Goal: Check status

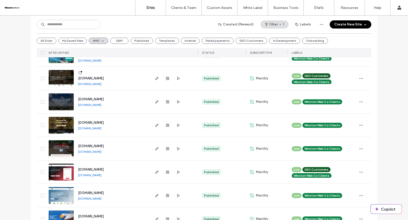
scroll to position [234, 0]
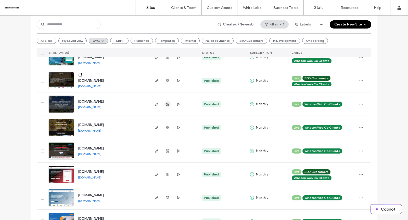
click at [166, 103] on use "button" at bounding box center [167, 104] width 3 height 3
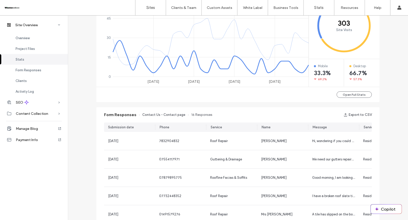
scroll to position [59, 0]
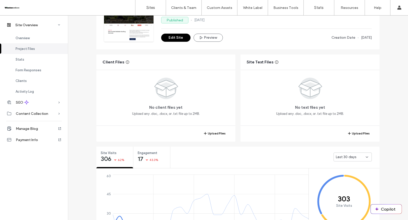
scroll to position [72, 0]
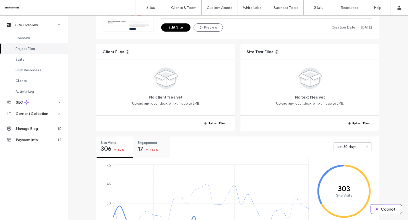
click at [151, 148] on span "43.3%" at bounding box center [153, 149] width 9 height 5
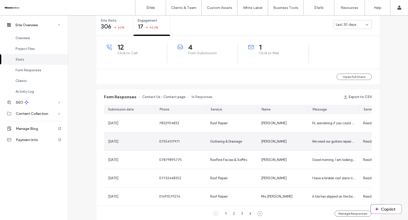
scroll to position [198, 0]
